Goal: Task Accomplishment & Management: Manage account settings

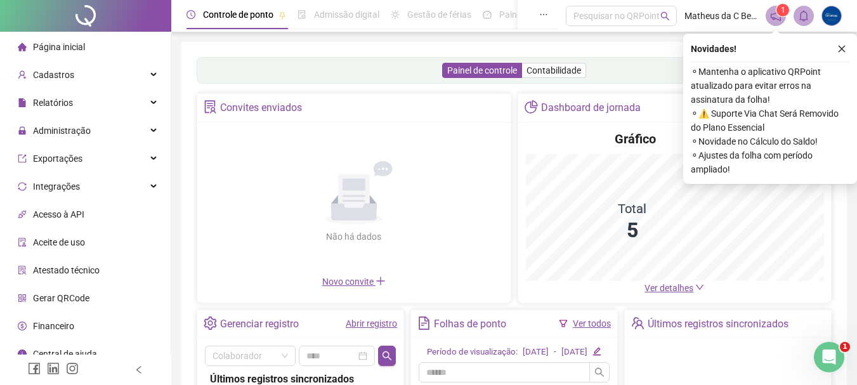
click at [833, 44] on div "Novidades !" at bounding box center [769, 48] width 159 height 15
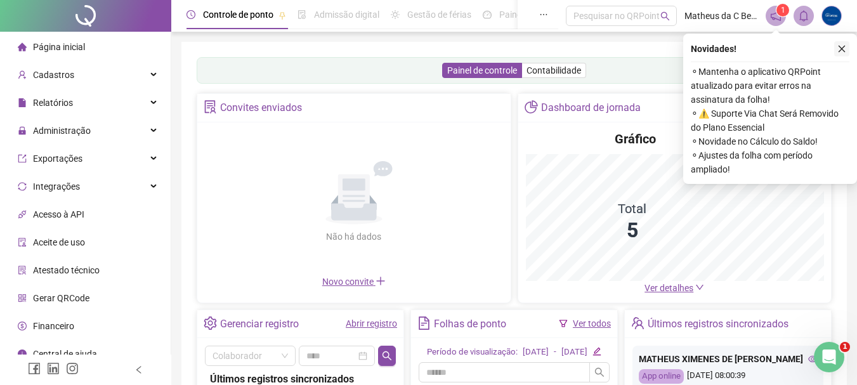
click at [838, 49] on icon "close" at bounding box center [841, 48] width 9 height 9
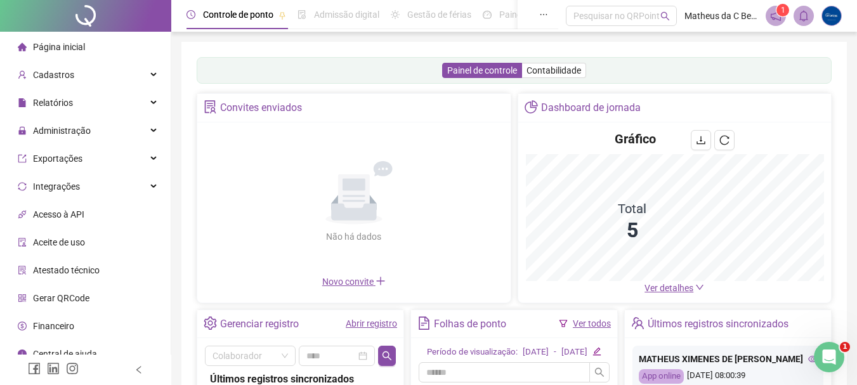
click at [589, 243] on div "Painel de controle Contabilidade Convites enviados Não há dados Não há dados No…" at bounding box center [514, 299] width 635 height 484
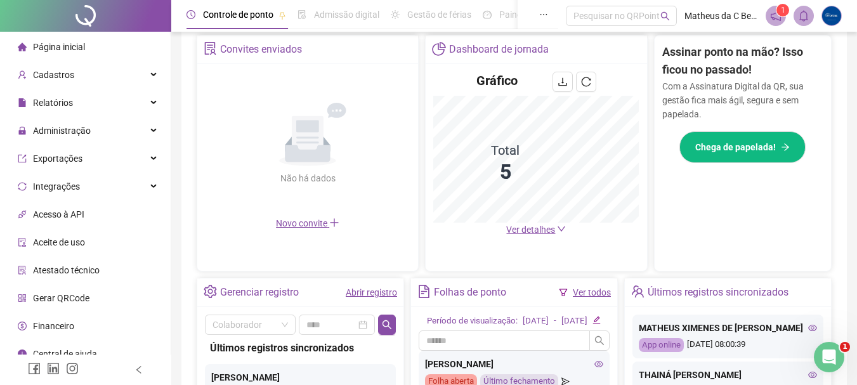
scroll to position [254, 0]
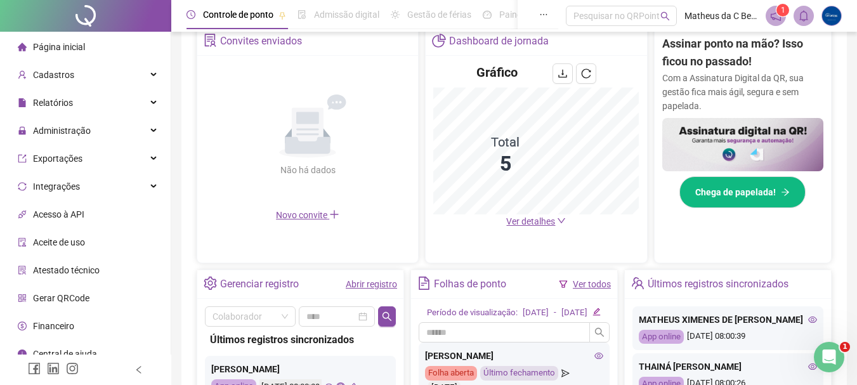
click at [531, 216] on span "Ver detalhes" at bounding box center [530, 221] width 49 height 10
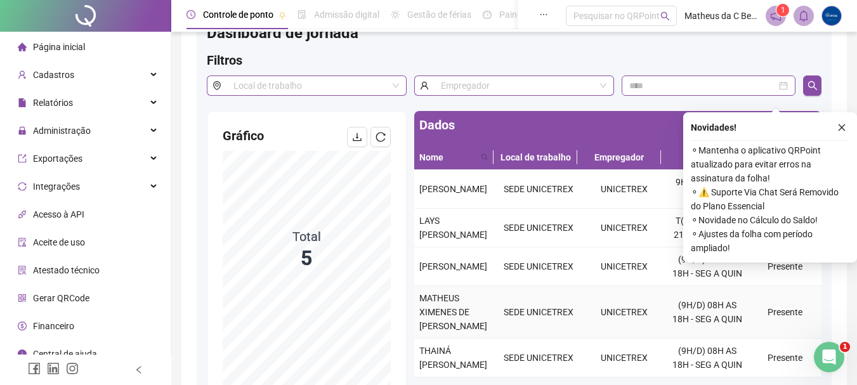
scroll to position [42, 0]
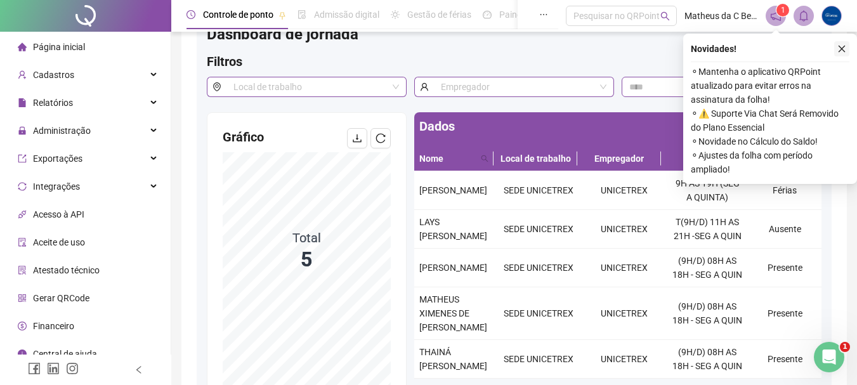
click at [841, 52] on icon "close" at bounding box center [841, 48] width 9 height 9
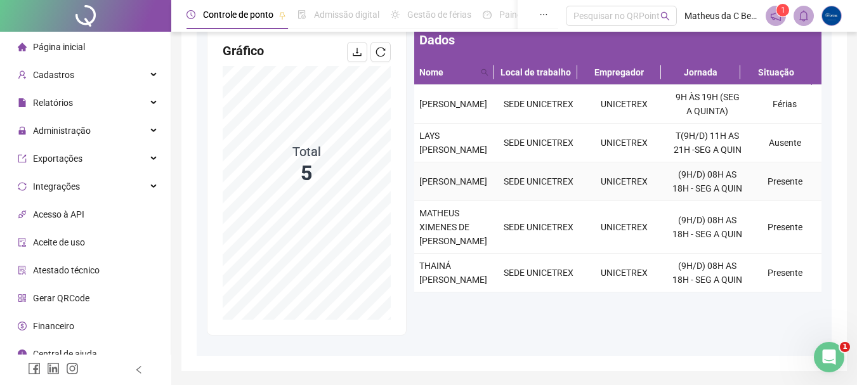
scroll to position [106, 0]
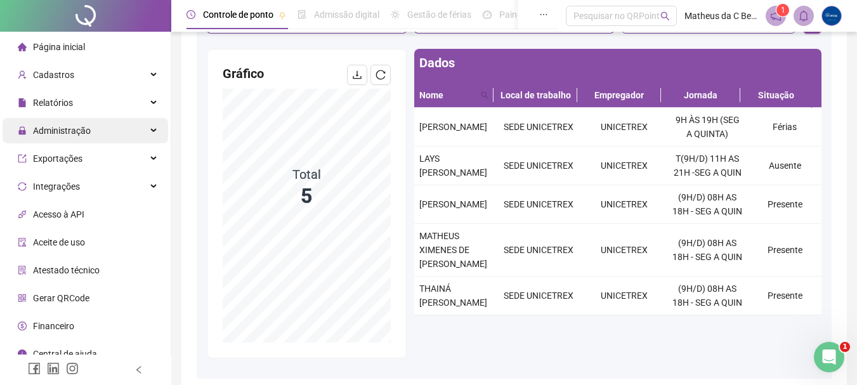
click at [70, 135] on span "Administração" at bounding box center [62, 131] width 58 height 10
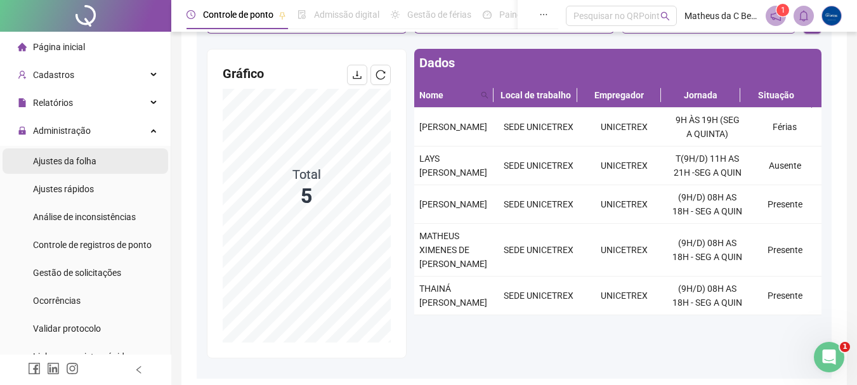
click at [70, 165] on span "Ajustes da folha" at bounding box center [64, 161] width 63 height 10
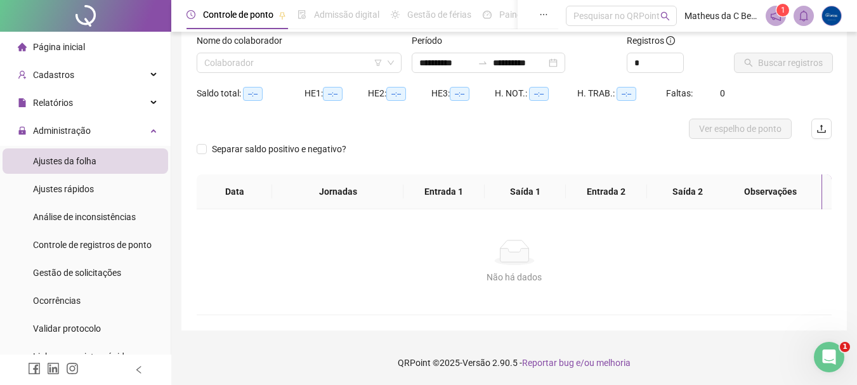
scroll to position [83, 0]
type input "**********"
click at [82, 81] on div "Cadastros" at bounding box center [85, 74] width 165 height 25
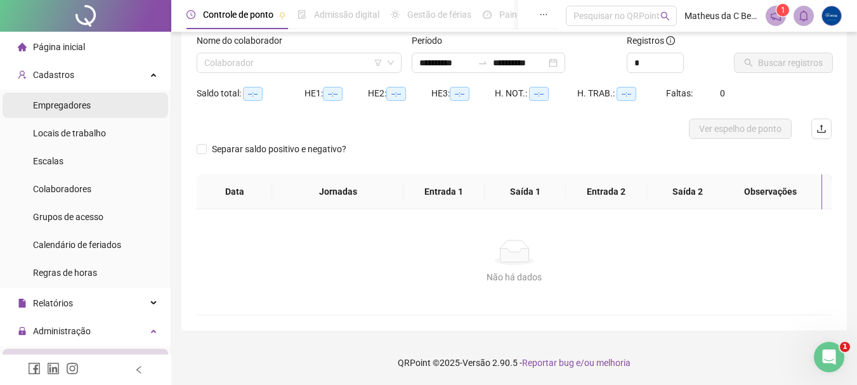
click at [78, 117] on div "Empregadores" at bounding box center [62, 105] width 58 height 25
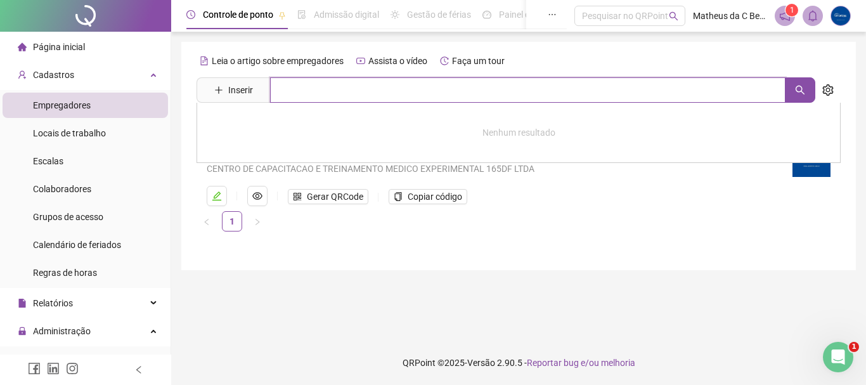
click at [290, 96] on input "text" at bounding box center [527, 89] width 515 height 25
click at [287, 167] on div "CENTRO DE CAPACITACAO E TREINAMENTO MEDICO EXPERIMENTAL 165DF LTDA" at bounding box center [492, 169] width 571 height 14
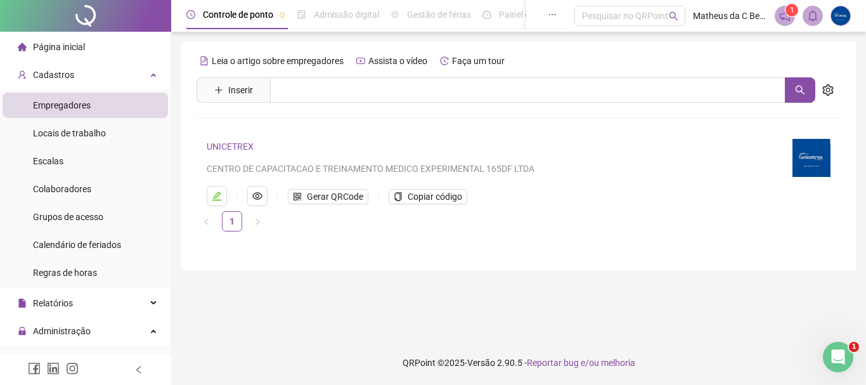
click at [237, 146] on link "UNICETREX" at bounding box center [230, 146] width 47 height 10
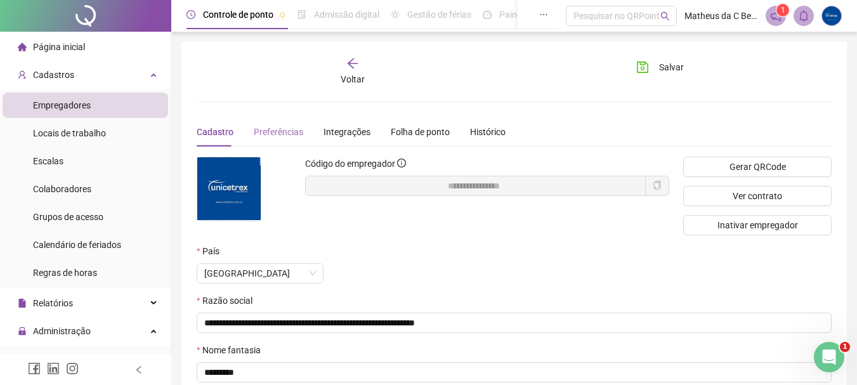
click at [277, 139] on div "Preferências" at bounding box center [278, 131] width 49 height 29
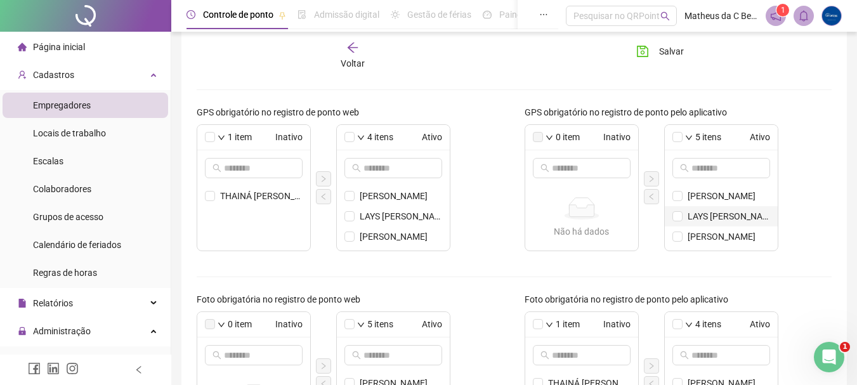
scroll to position [37, 0]
click at [684, 243] on li "THAINÁ [PERSON_NAME]" at bounding box center [720, 240] width 113 height 20
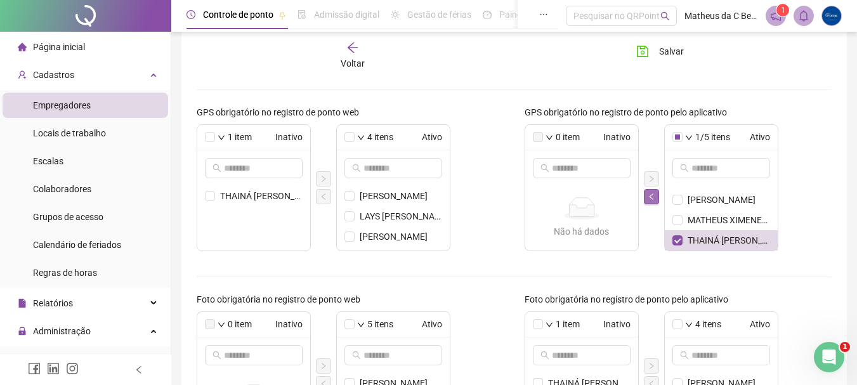
click at [656, 197] on button "button" at bounding box center [651, 196] width 15 height 15
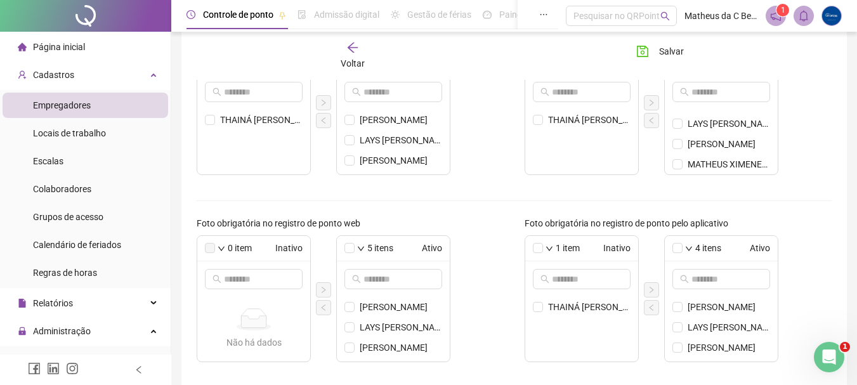
scroll to position [257, 0]
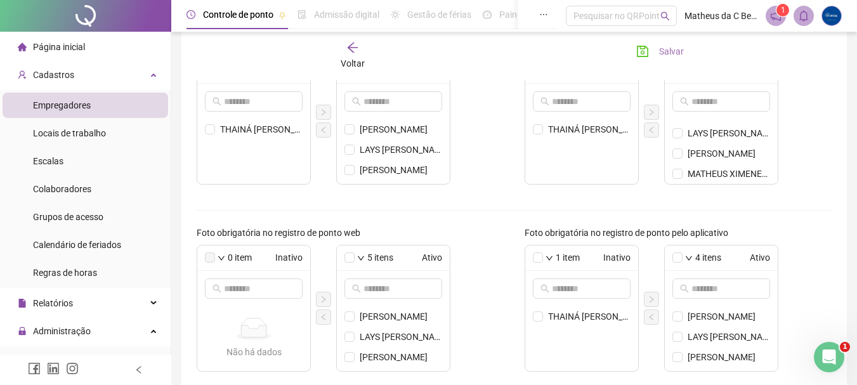
click at [642, 48] on icon "save" at bounding box center [642, 51] width 11 height 11
click at [675, 49] on span "Salvar" at bounding box center [671, 51] width 25 height 14
click at [63, 42] on span "Página inicial" at bounding box center [59, 47] width 52 height 10
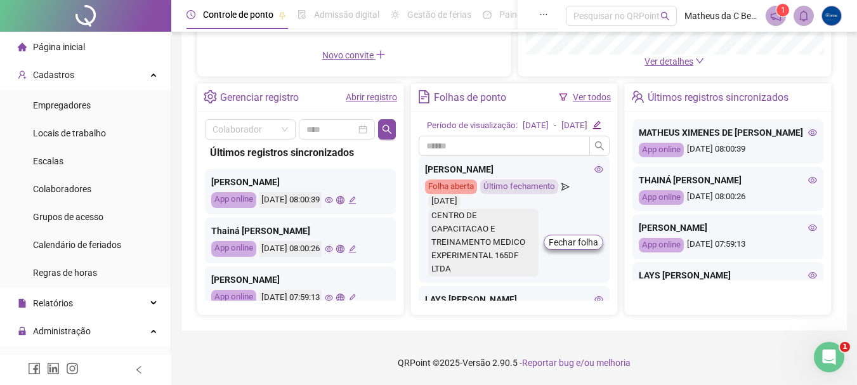
scroll to position [257, 0]
